Goal: Information Seeking & Learning: Learn about a topic

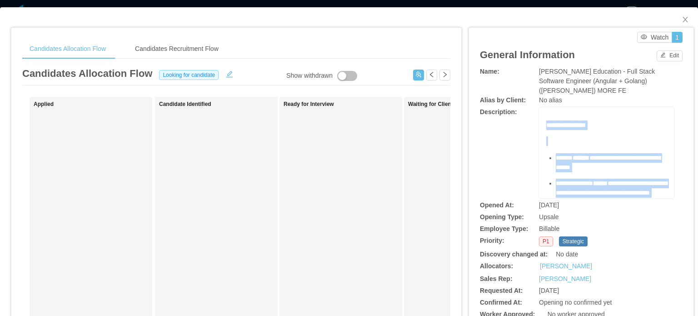
drag, startPoint x: 629, startPoint y: 161, endPoint x: 538, endPoint y: 123, distance: 98.6
click at [539, 123] on div "**********" at bounding box center [606, 152] width 135 height 91
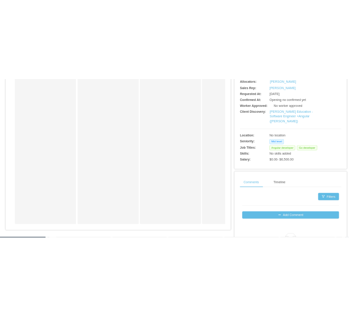
scroll to position [182, 0]
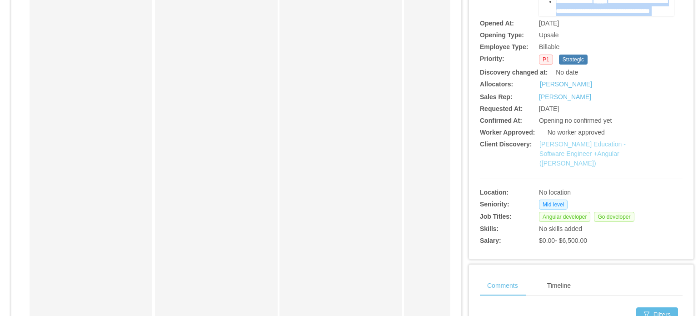
click at [595, 153] on link "[PERSON_NAME] Education - Software Engineer +Angular ([PERSON_NAME])" at bounding box center [583, 153] width 86 height 26
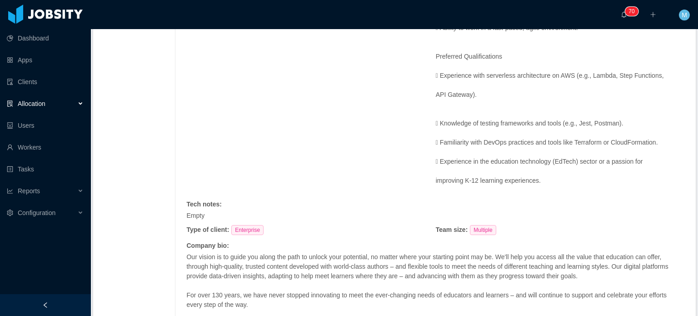
scroll to position [1091, 0]
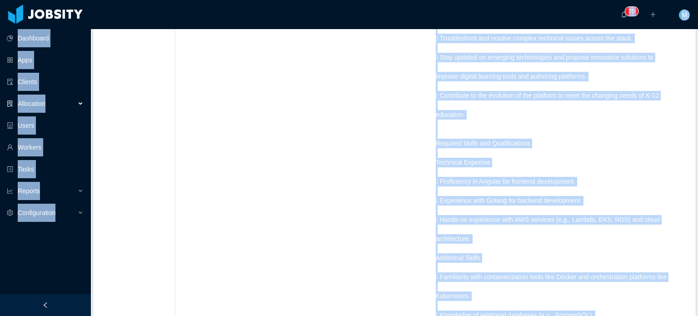
click at [272, 151] on div "Requested at : October 3, 2025 Initial info : Salary: USD $4800.00 Frontend Dev…" at bounding box center [435, 114] width 499 height 1196
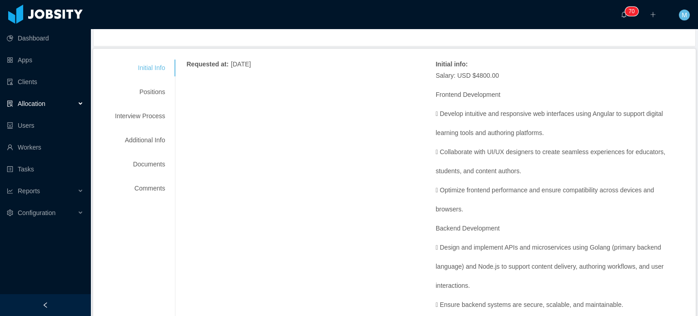
scroll to position [0, 0]
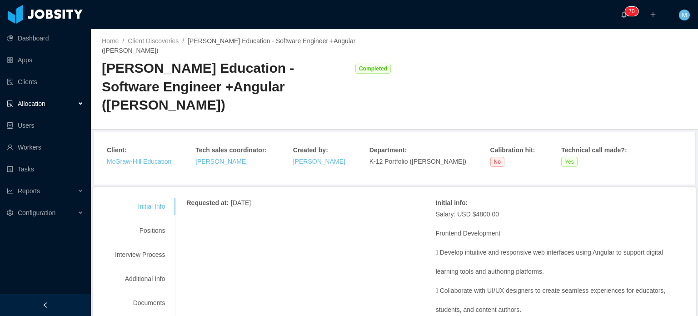
click at [153, 218] on div "Initial Info Positions Interview Process Additional Info Documents Comments" at bounding box center [140, 266] width 72 height 137
click at [156, 222] on div "Positions" at bounding box center [140, 230] width 72 height 17
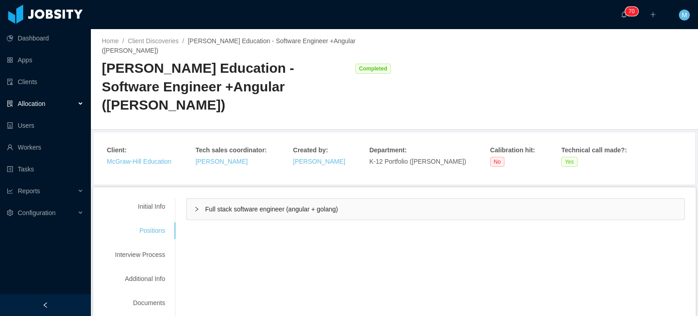
click at [195, 199] on div "Full stack software engineer (angular + golang)" at bounding box center [436, 209] width 498 height 21
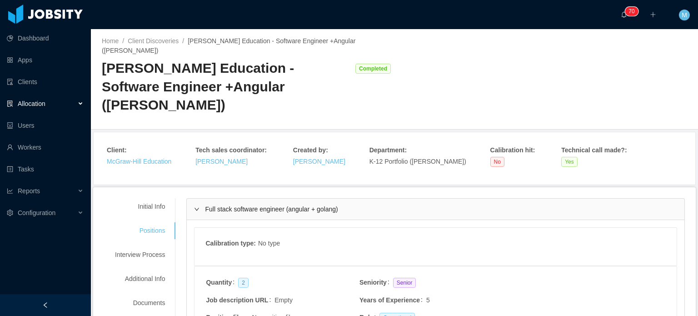
click at [159, 198] on div "Initial Info" at bounding box center [140, 206] width 72 height 17
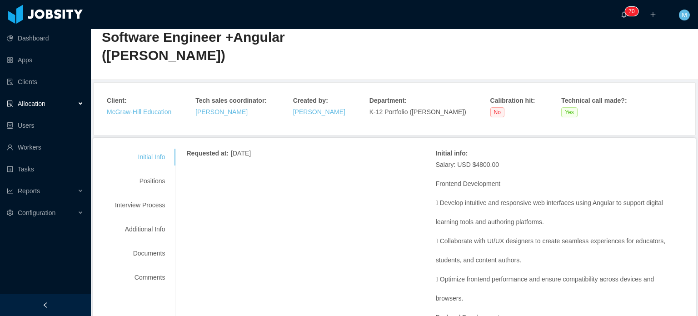
scroll to position [45, 0]
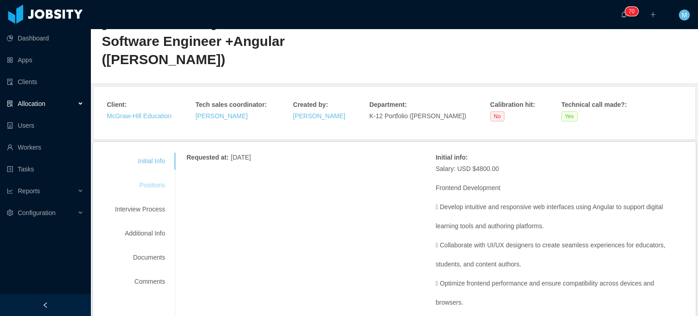
click at [150, 177] on div "Positions" at bounding box center [140, 185] width 72 height 17
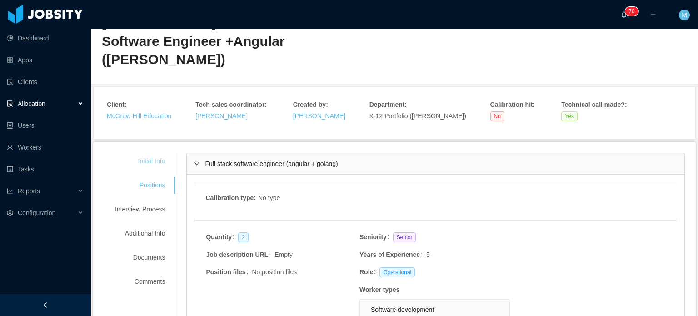
click at [147, 153] on div "Initial Info" at bounding box center [140, 161] width 72 height 17
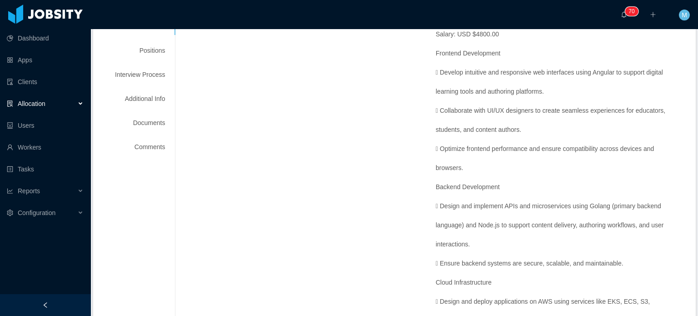
scroll to position [0, 0]
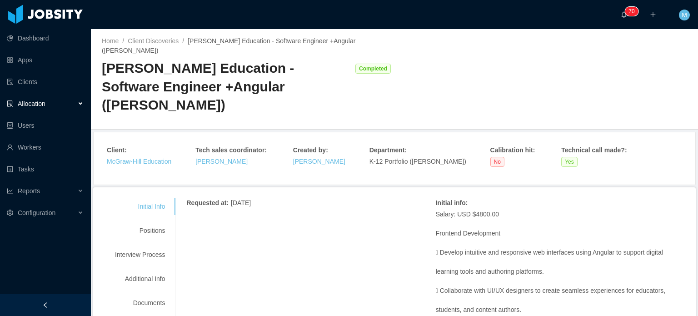
click at [153, 214] on div "Initial Info Positions Interview Process Additional Info Documents Comments" at bounding box center [140, 266] width 72 height 137
click at [155, 222] on div "Positions" at bounding box center [140, 230] width 72 height 17
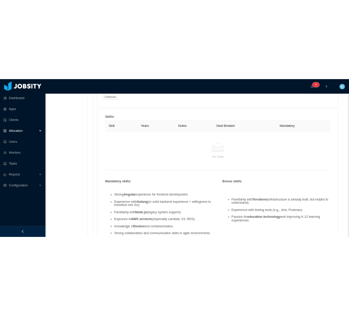
scroll to position [636, 0]
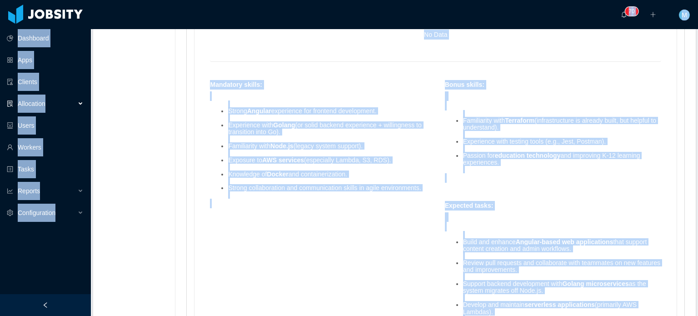
copy section "Dashboard Apps Clients Allocation Users Workers Tasks Reports Configuration ···…"
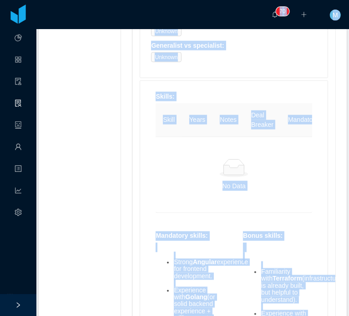
scroll to position [850, 0]
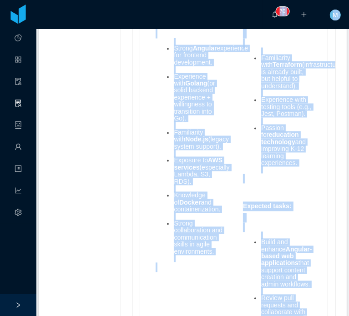
click at [155, 135] on ul "Strong Angular experience for frontend development. Experience with Golang (or …" at bounding box center [189, 151] width 69 height 224
click at [180, 66] on li "Strong Angular experience for frontend development." at bounding box center [199, 55] width 51 height 21
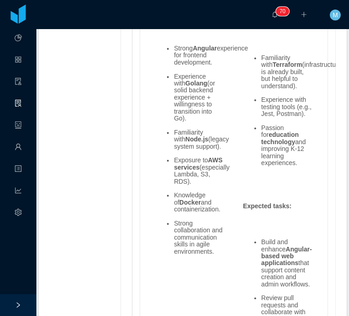
click at [162, 155] on ul "Strong Angular experience for frontend development. Experience with Golang (or …" at bounding box center [189, 151] width 69 height 224
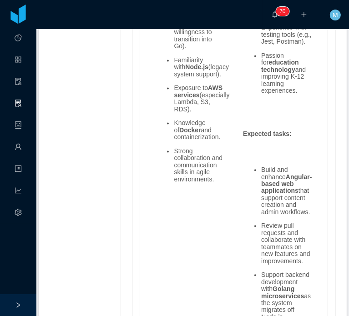
scroll to position [854, 0]
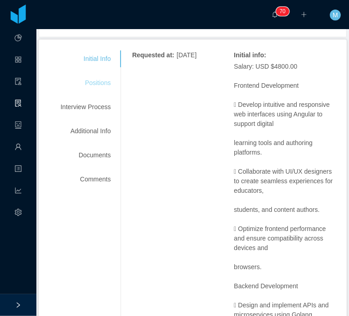
click at [96, 91] on div "Positions" at bounding box center [86, 83] width 72 height 17
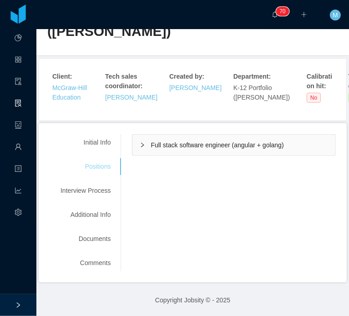
scroll to position [147, 0]
click at [152, 139] on div "Full stack software engineer (angular + golang)" at bounding box center [233, 145] width 203 height 21
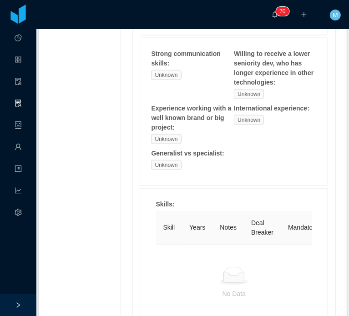
scroll to position [532, 0]
